Goal: Information Seeking & Learning: Learn about a topic

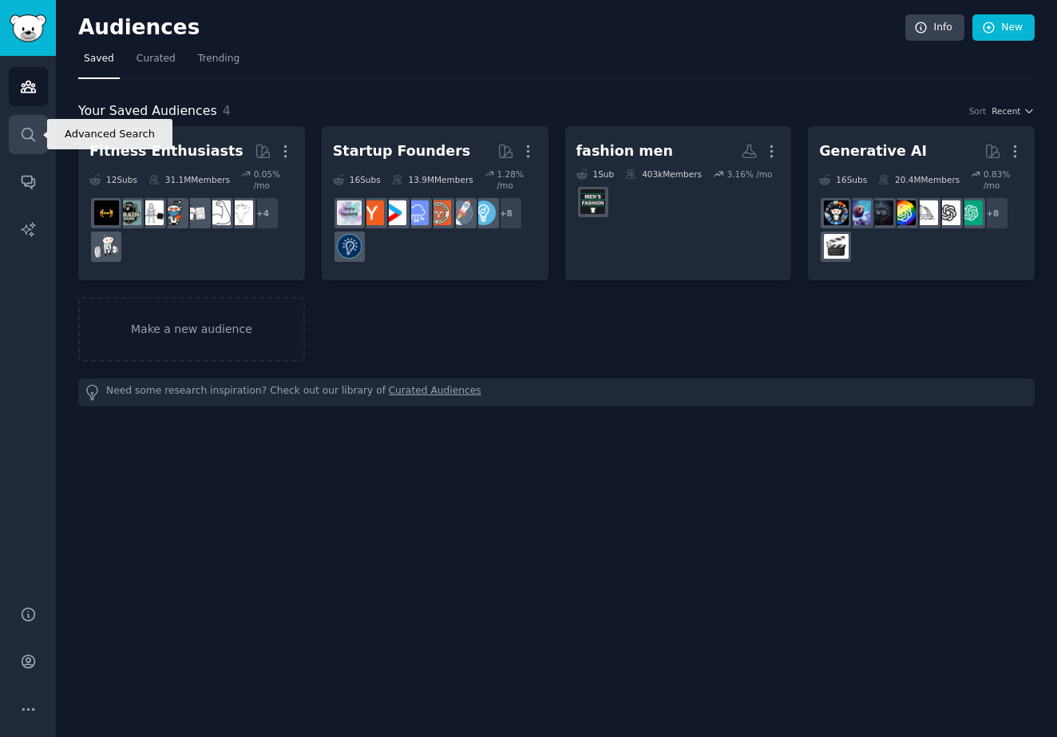
click at [42, 124] on link "Search" at bounding box center [28, 134] width 39 height 39
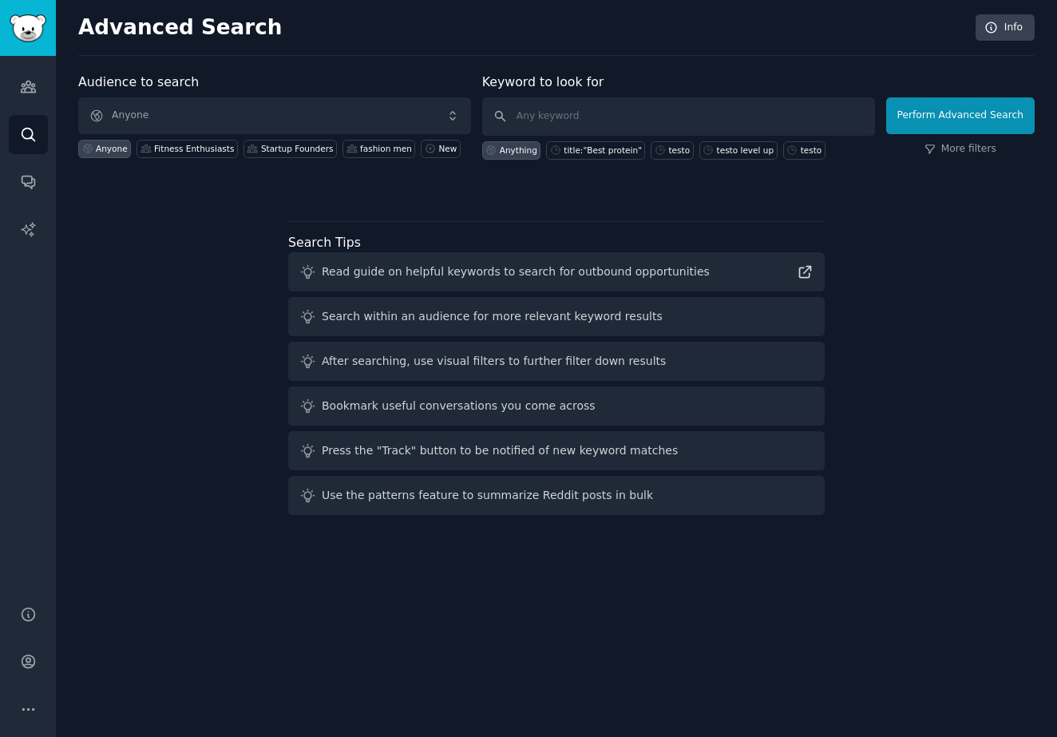
click at [227, 114] on span "Anyone" at bounding box center [274, 115] width 393 height 37
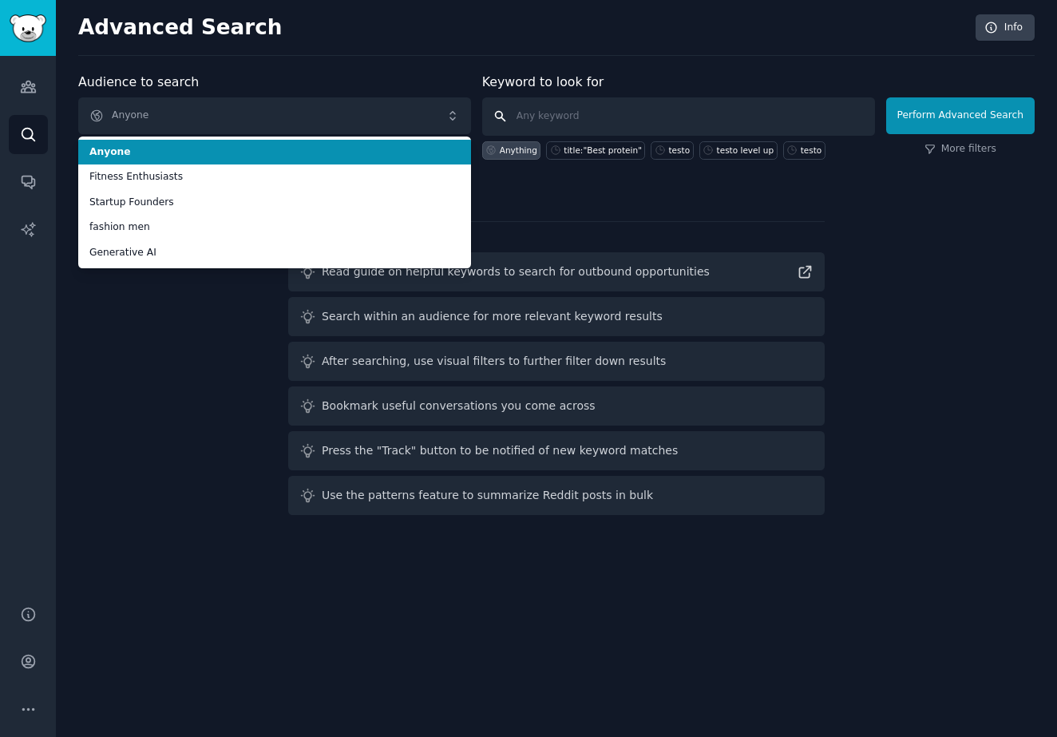
click at [561, 111] on input "text" at bounding box center [678, 116] width 393 height 38
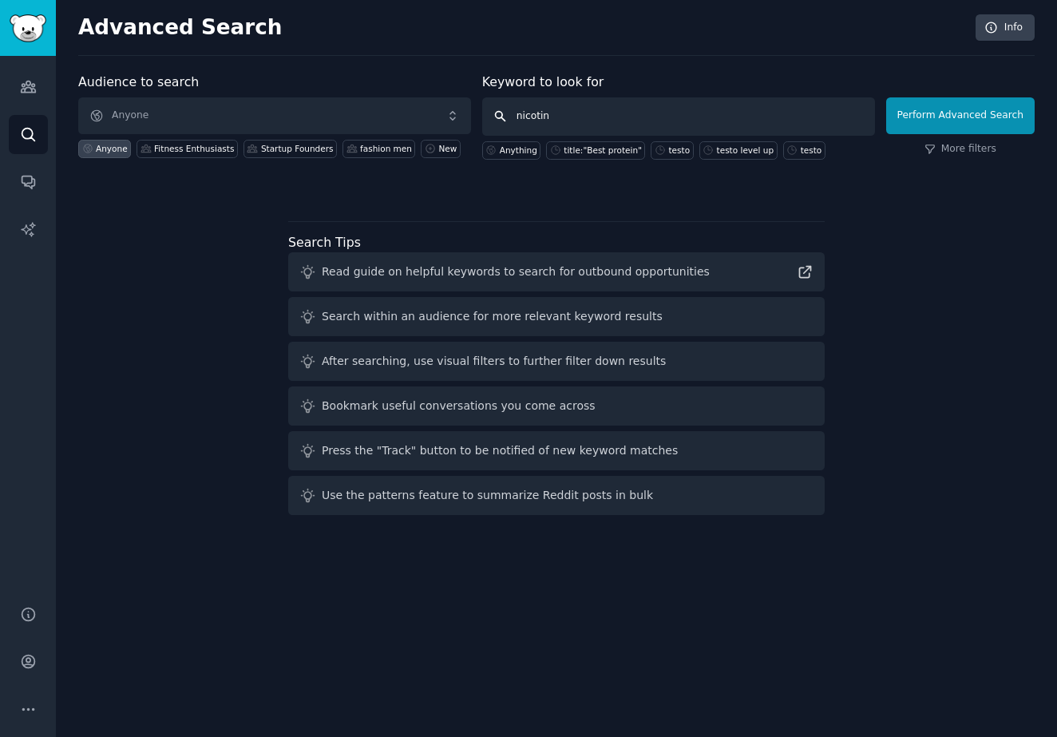
type input "[MEDICAL_DATA]"
click at [963, 115] on button "Perform Advanced Search" at bounding box center [960, 115] width 148 height 37
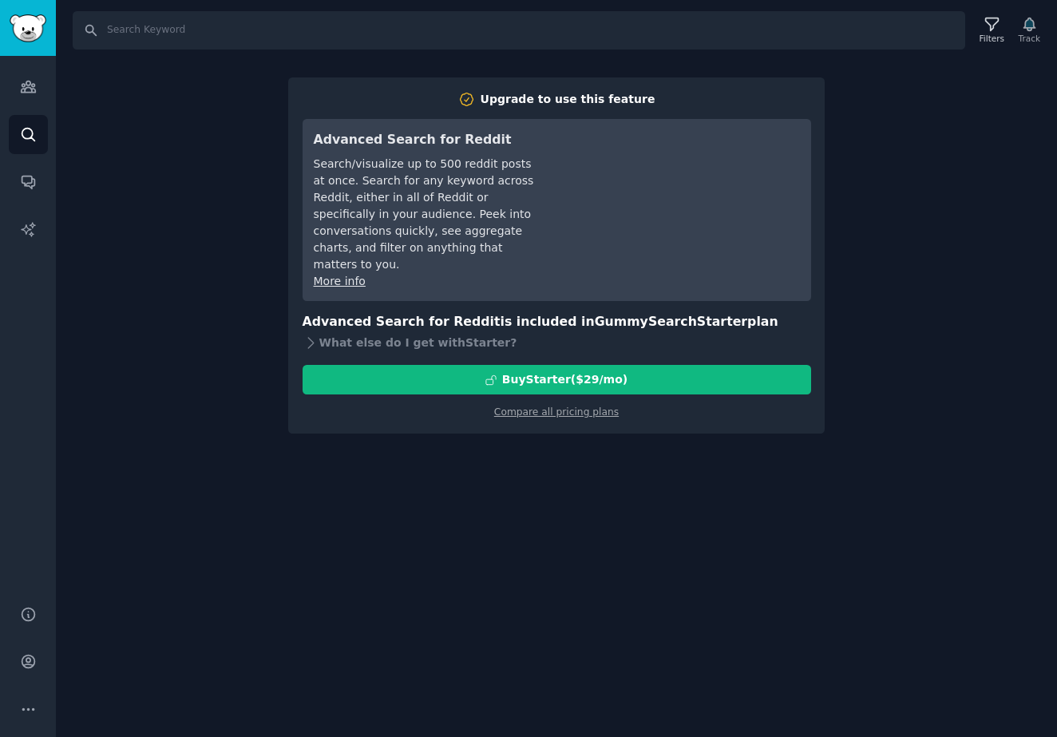
click at [325, 57] on div "Search Filters Track Upgrade to use this feature Advanced Search for Reddit Sea…" at bounding box center [556, 368] width 1001 height 737
click at [536, 406] on link "Compare all pricing plans" at bounding box center [556, 411] width 125 height 11
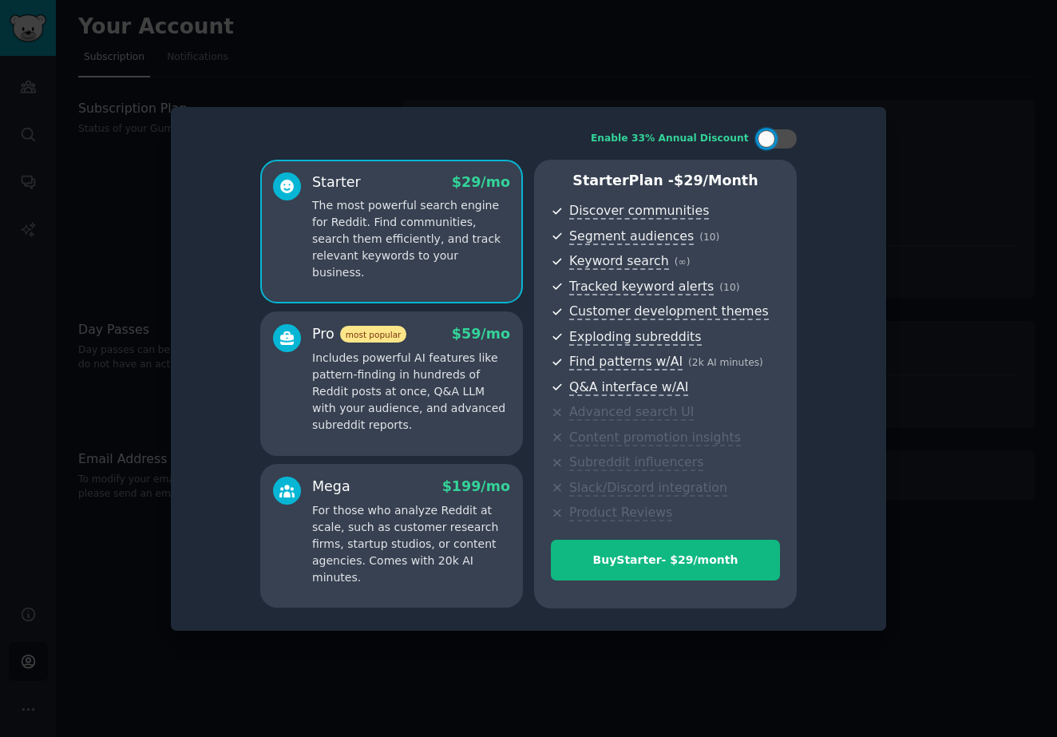
click at [686, 100] on div at bounding box center [528, 368] width 1057 height 737
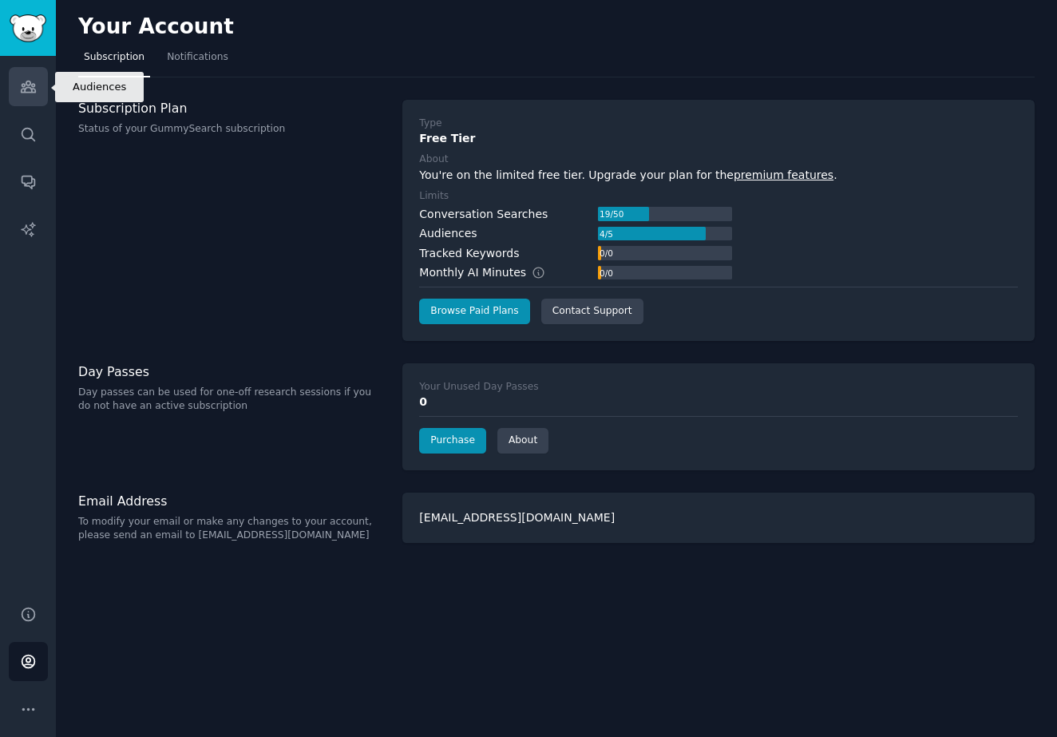
click at [25, 80] on icon "Sidebar" at bounding box center [28, 86] width 17 height 17
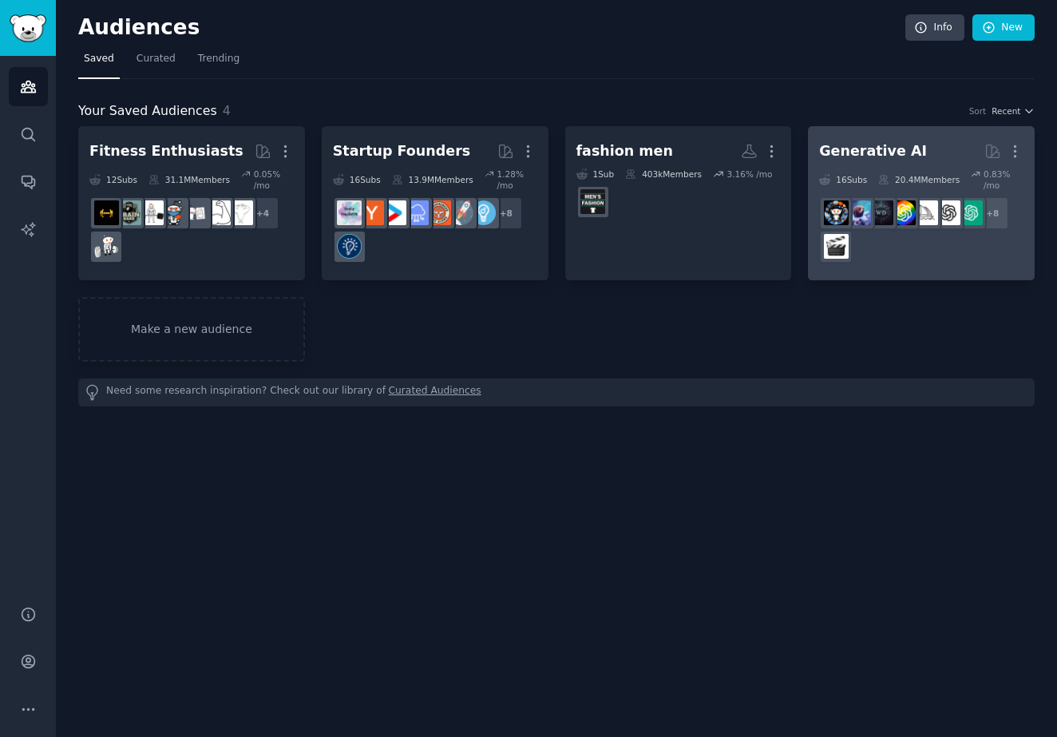
click at [839, 153] on div "Generative AI" at bounding box center [873, 151] width 108 height 20
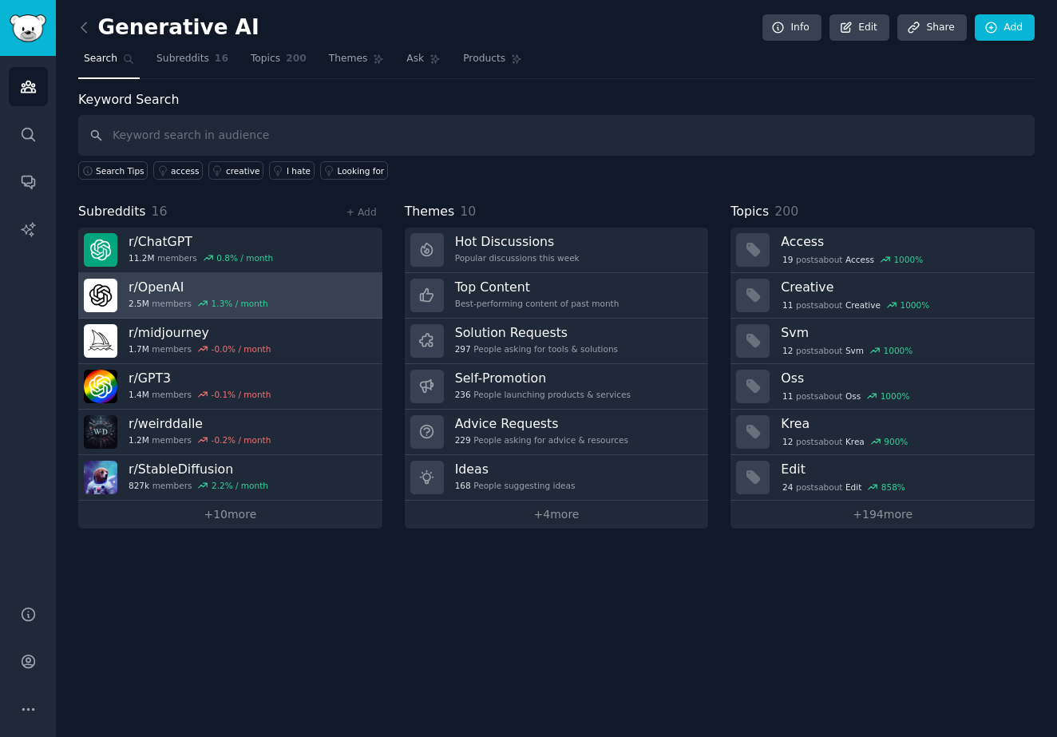
click at [322, 289] on link "r/ OpenAI 2.5M members 1.3 % / month" at bounding box center [230, 295] width 304 height 45
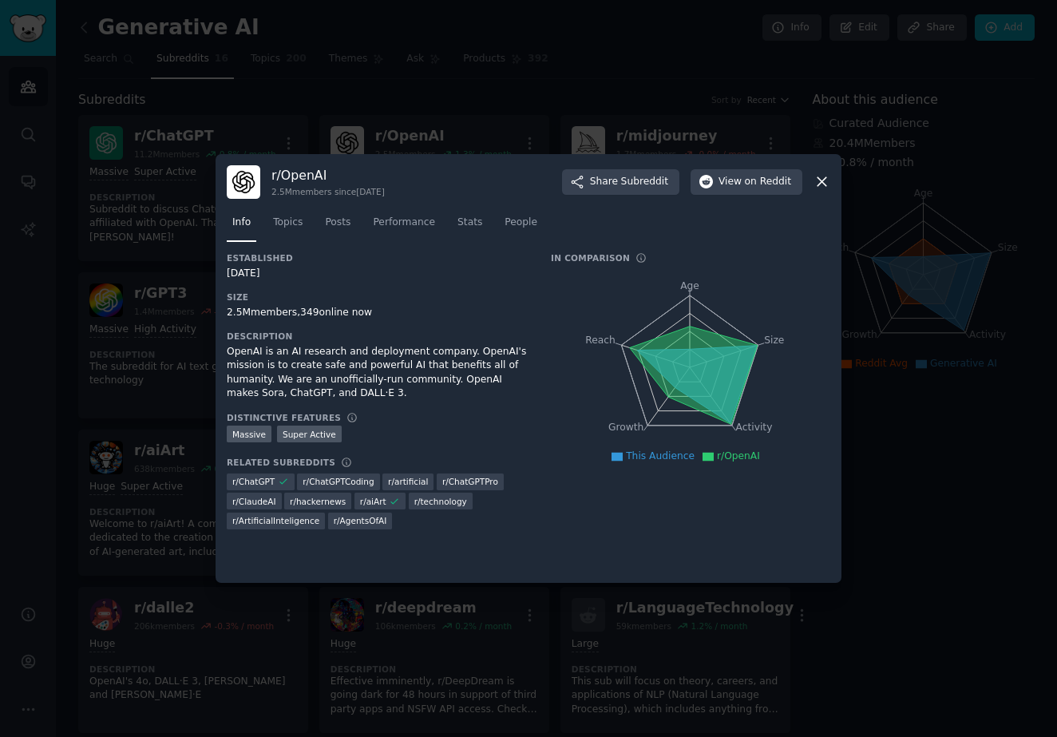
scroll to position [382, 0]
click at [827, 176] on icon at bounding box center [821, 181] width 17 height 17
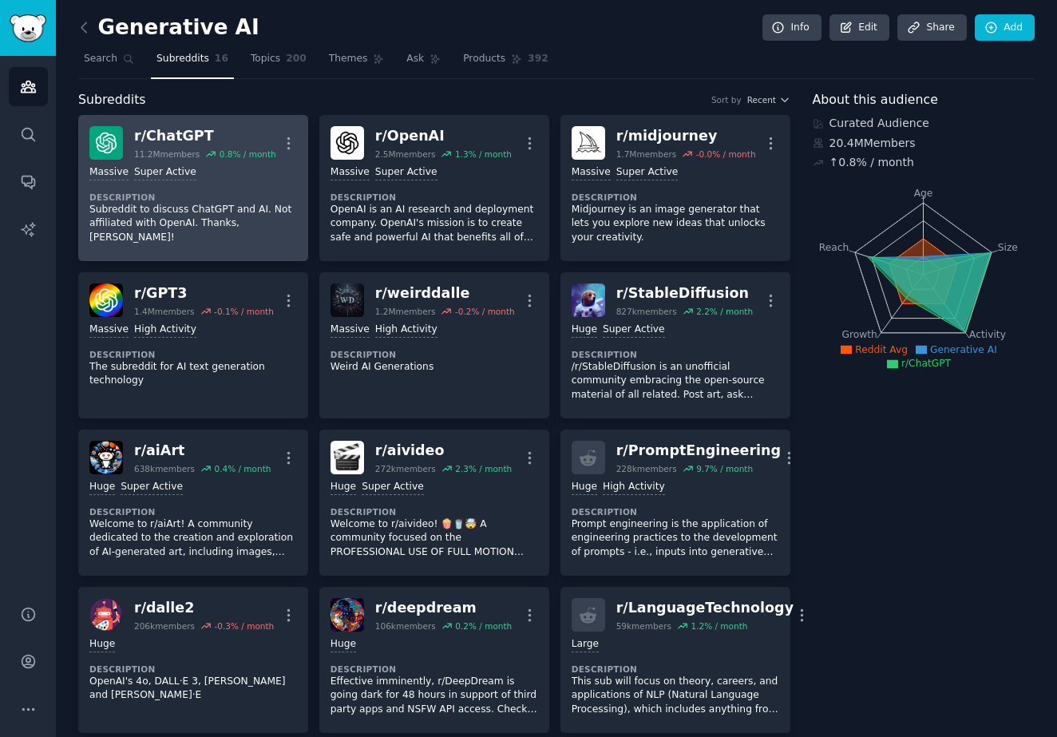
click at [227, 185] on div "Massive Super Active Description Subreddit to discuss ChatGPT and AI. Not affil…" at bounding box center [193, 205] width 208 height 90
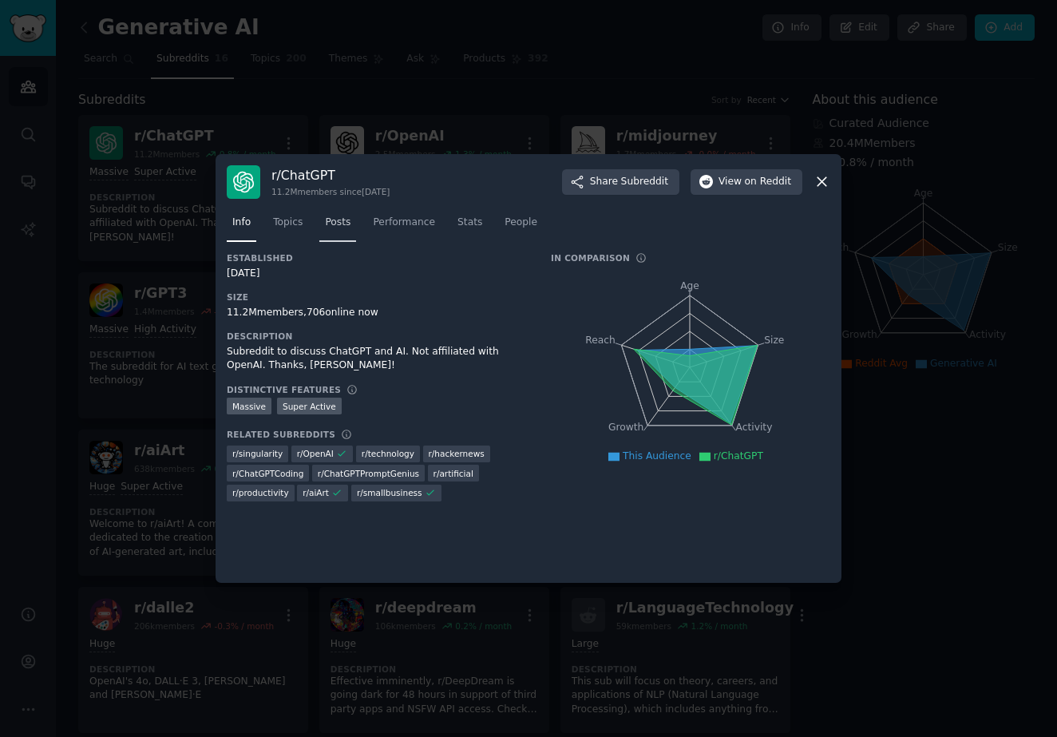
click at [329, 225] on span "Posts" at bounding box center [338, 223] width 26 height 14
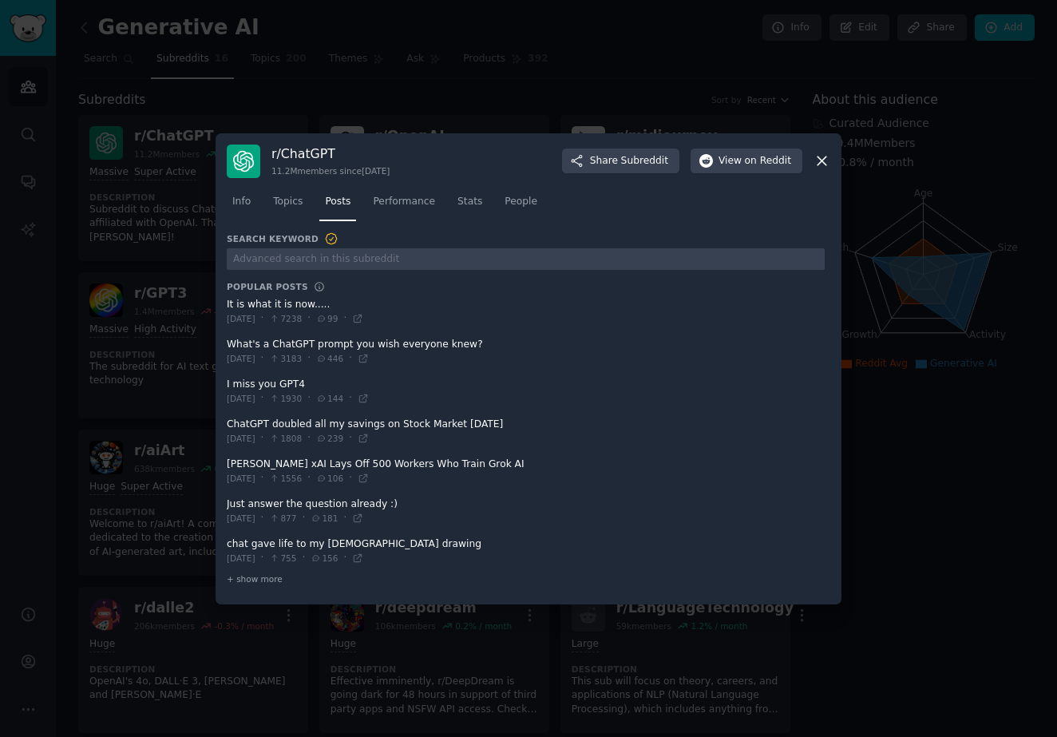
click at [403, 343] on span at bounding box center [526, 351] width 598 height 39
click at [321, 339] on span at bounding box center [526, 351] width 598 height 39
click at [366, 358] on icon at bounding box center [362, 357] width 7 height 7
